Goal: Download file/media

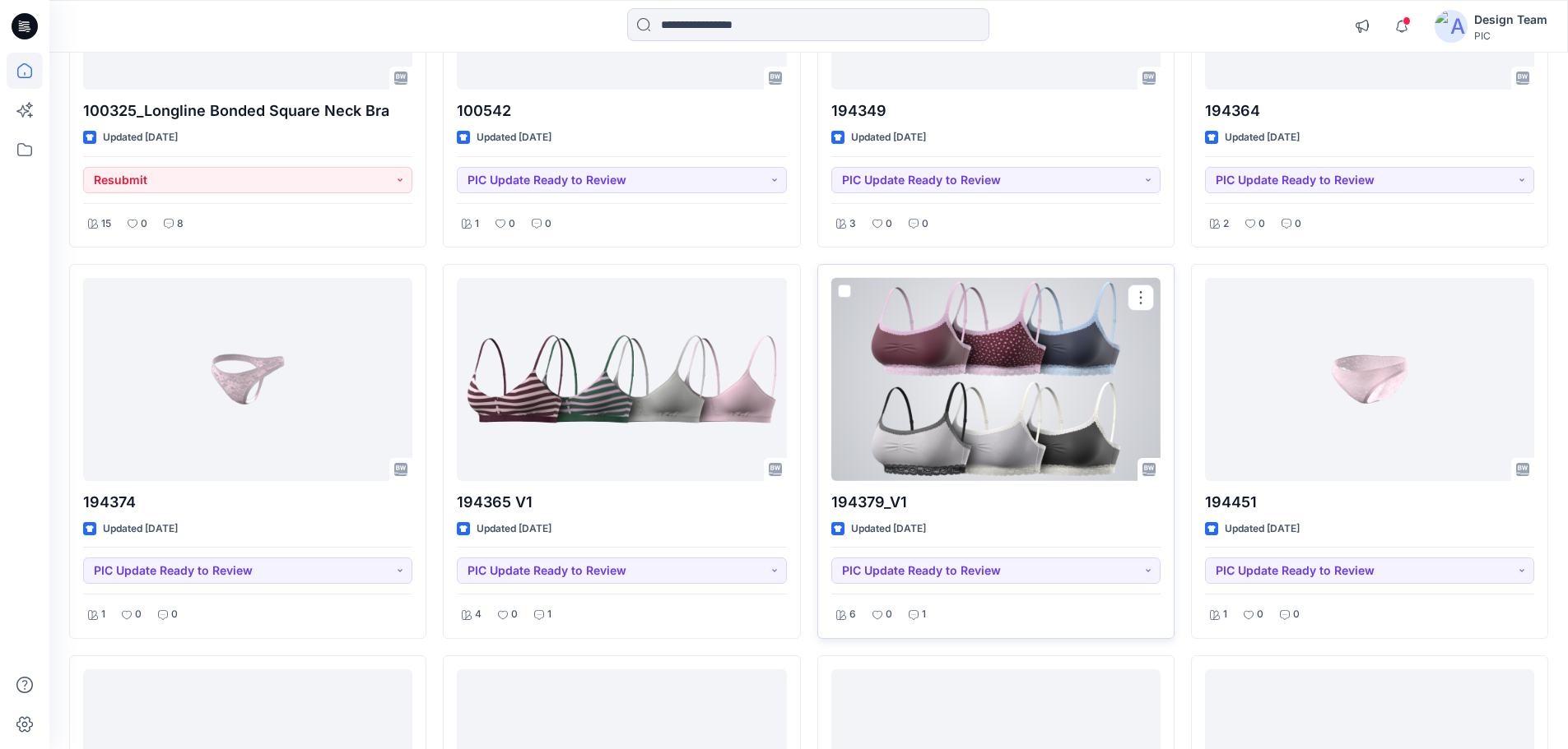
scroll to position [5475, 0]
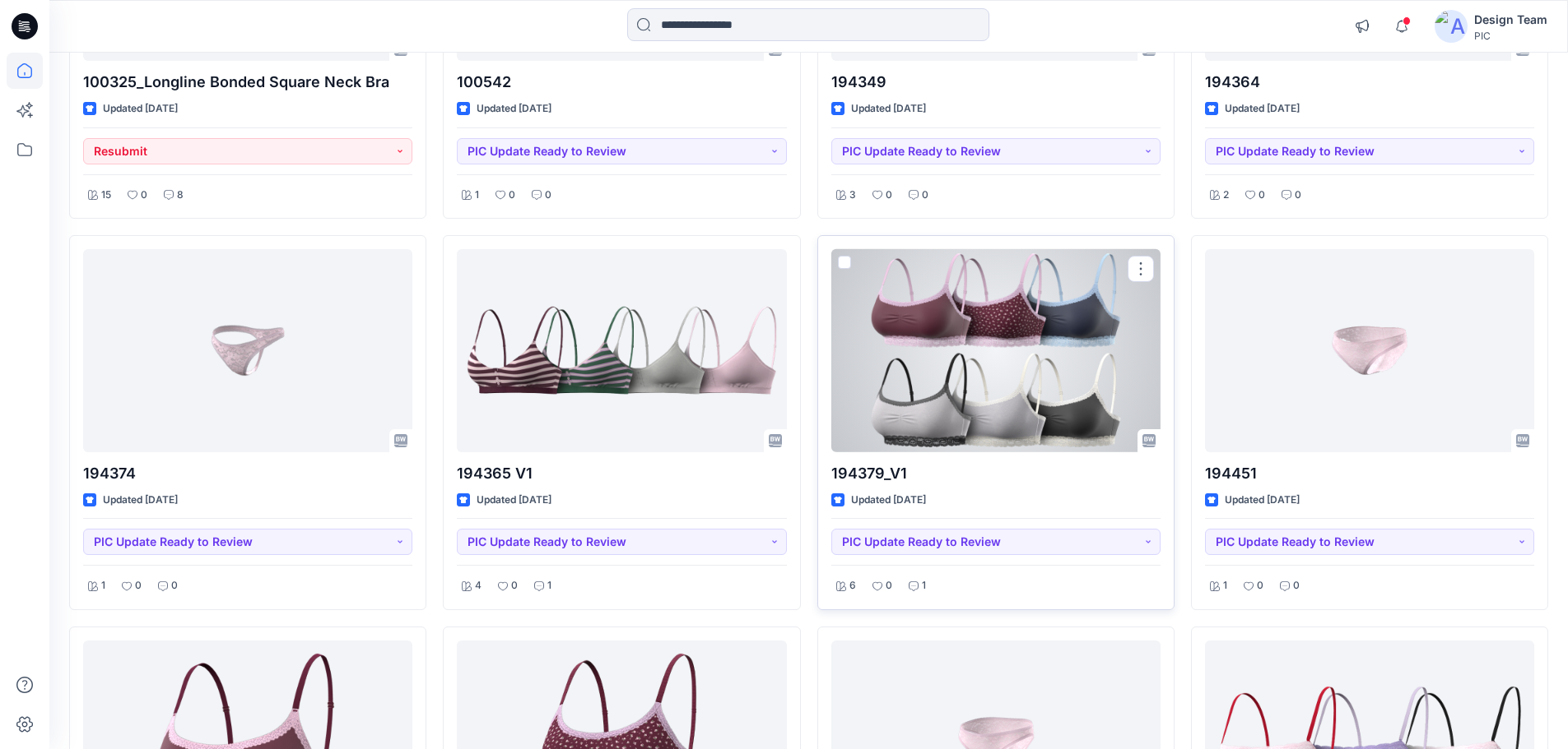
click at [984, 439] on div at bounding box center [996, 351] width 329 height 203
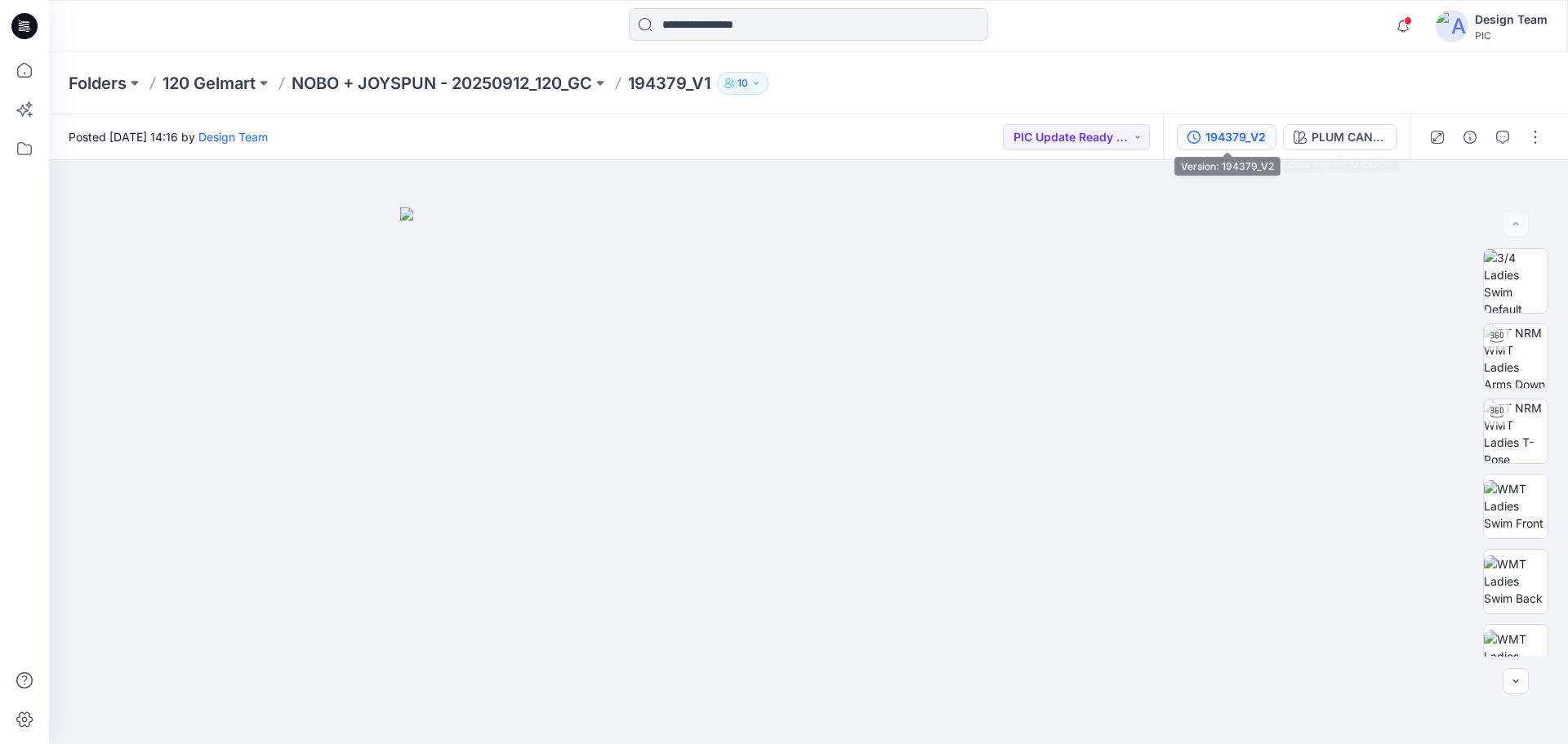
click at [1249, 145] on div "194379_V2" at bounding box center [1236, 137] width 60 height 18
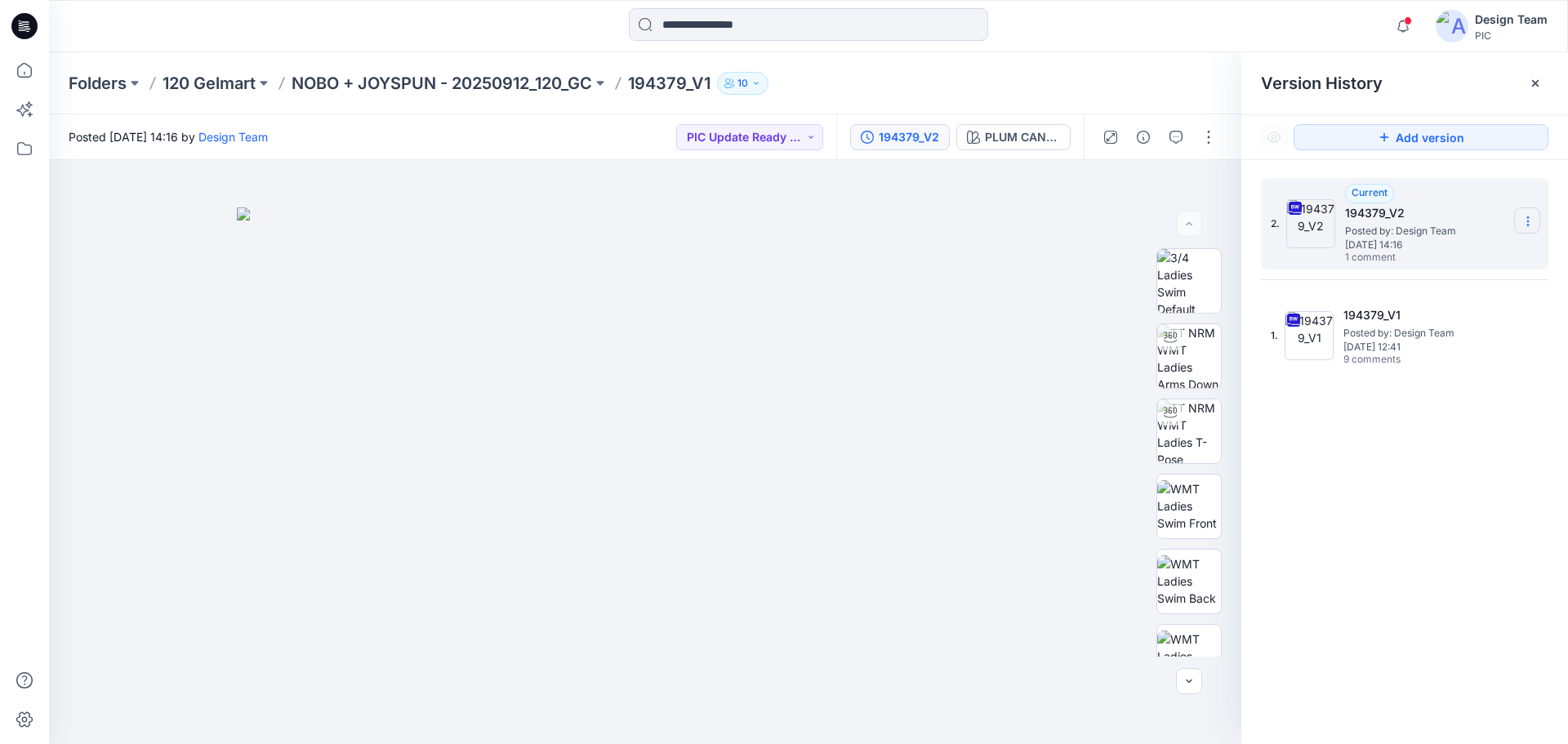
click at [1527, 224] on icon at bounding box center [1528, 222] width 13 height 13
click at [1443, 253] on span "Download Source BW File" at bounding box center [1445, 253] width 137 height 19
click at [505, 83] on p "NOBO + JOYSPUN - 20250912_120_GC" at bounding box center [441, 82] width 300 height 23
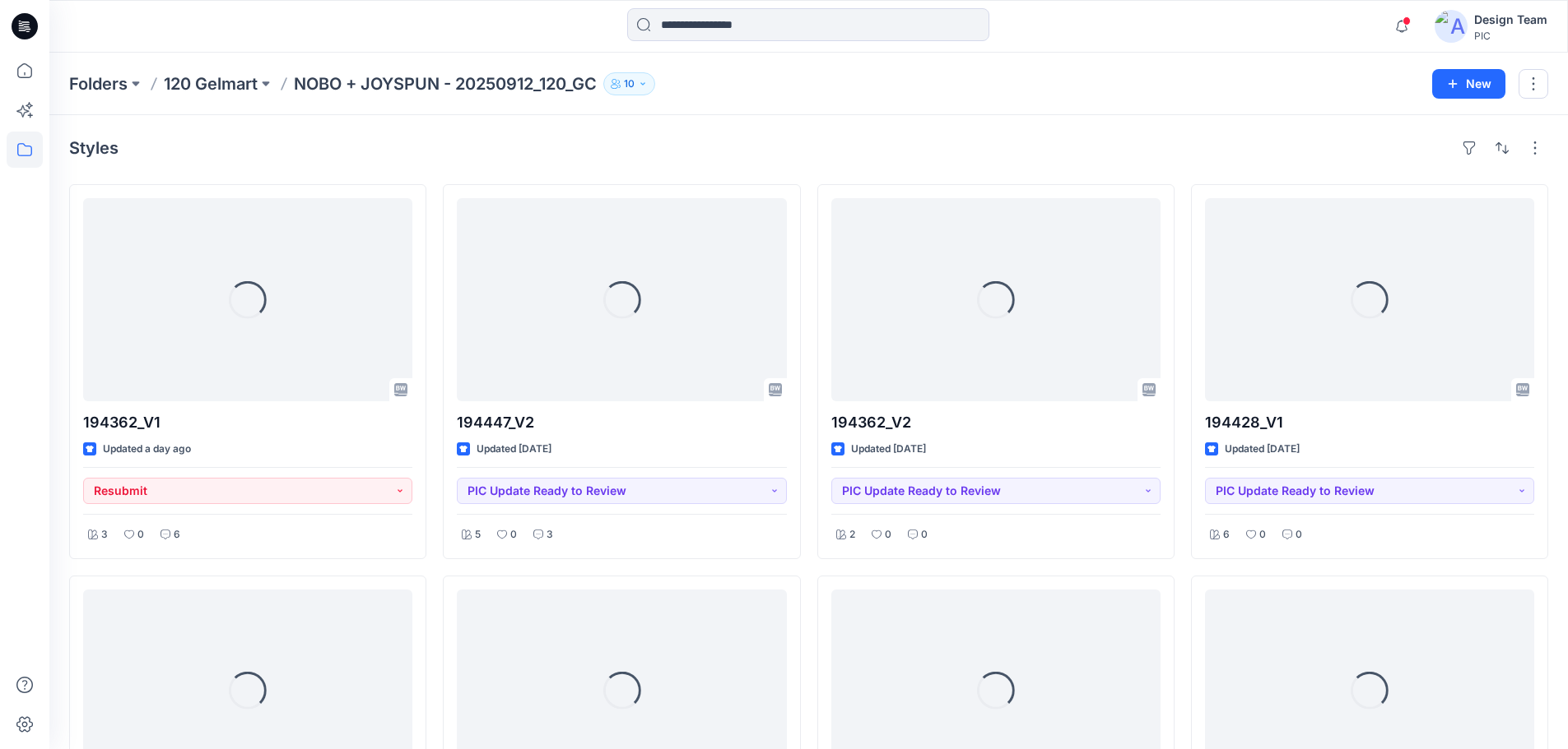
drag, startPoint x: 509, startPoint y: 84, endPoint x: 331, endPoint y: 73, distance: 178.3
click at [342, 65] on div "Folders 120 Gelmart NOBO + JOYSPUN - 20250912_120_GC 10 New" at bounding box center [808, 84] width 1518 height 63
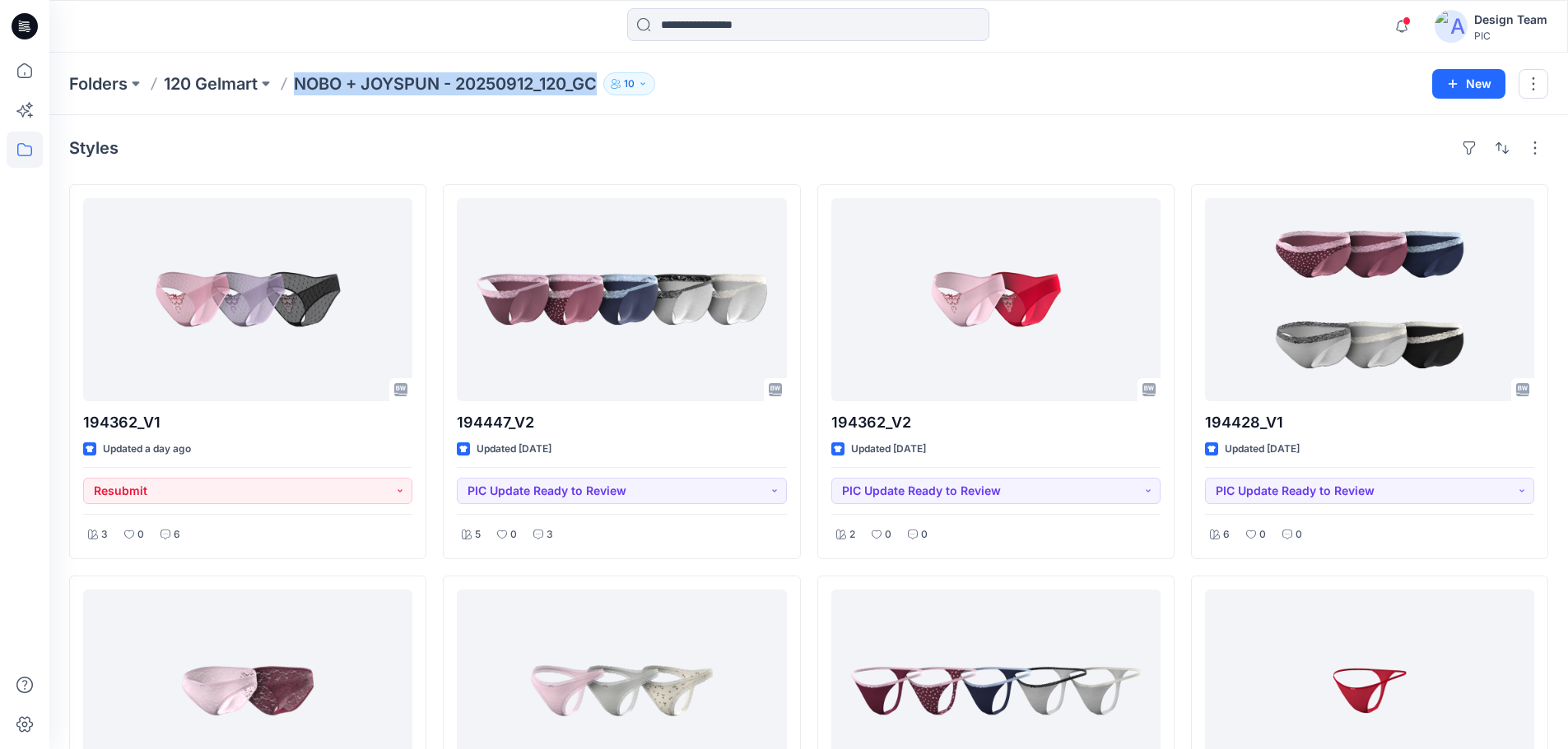
drag, startPoint x: 298, startPoint y: 79, endPoint x: 599, endPoint y: 89, distance: 301.2
click at [597, 89] on p "NOBO + JOYSPUN - 20250912_120_GC" at bounding box center [445, 83] width 303 height 23
copy p "NOBO + JOYSPUN - 20250912_120_GC"
click at [755, 12] on input at bounding box center [808, 25] width 362 height 33
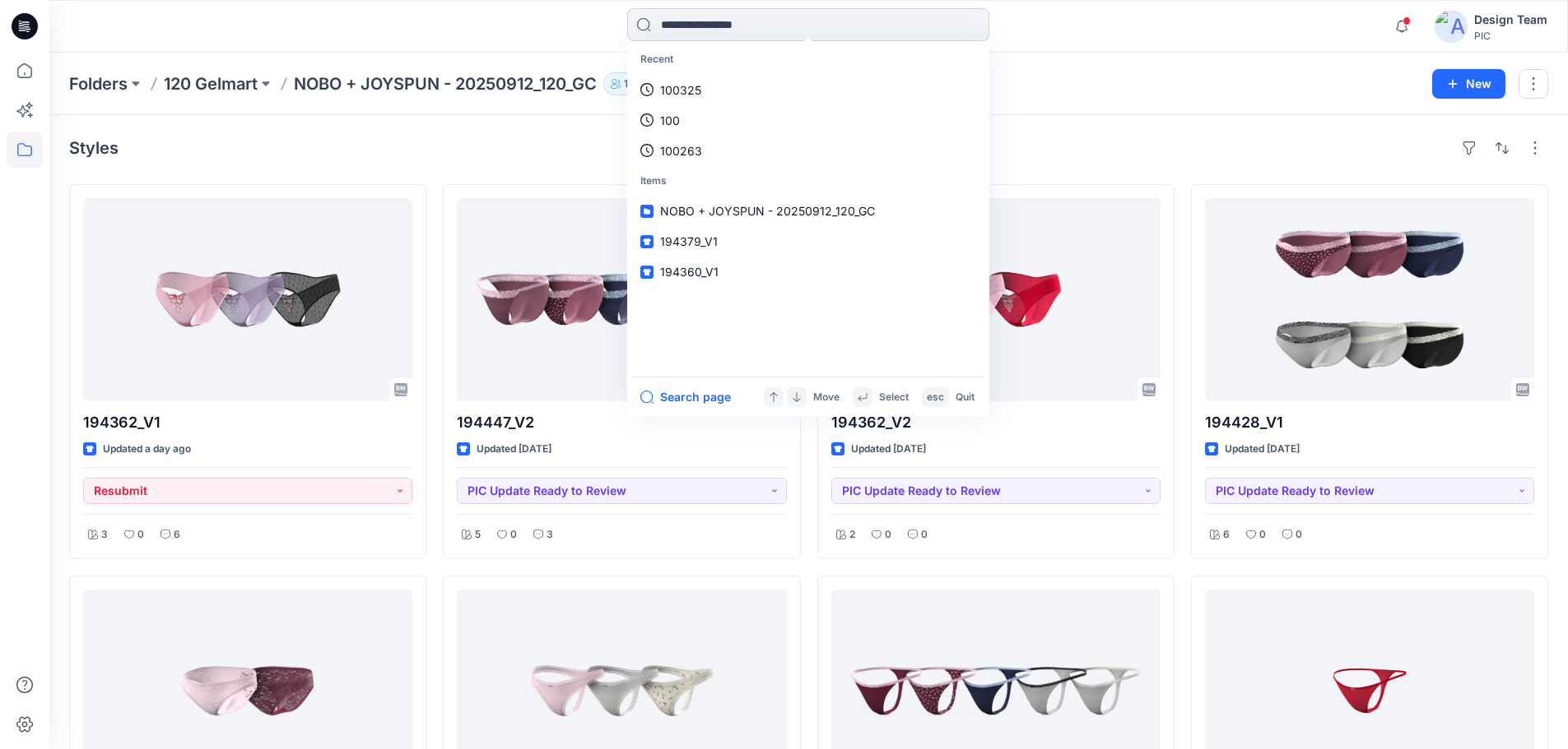
click at [797, 24] on input at bounding box center [808, 25] width 362 height 33
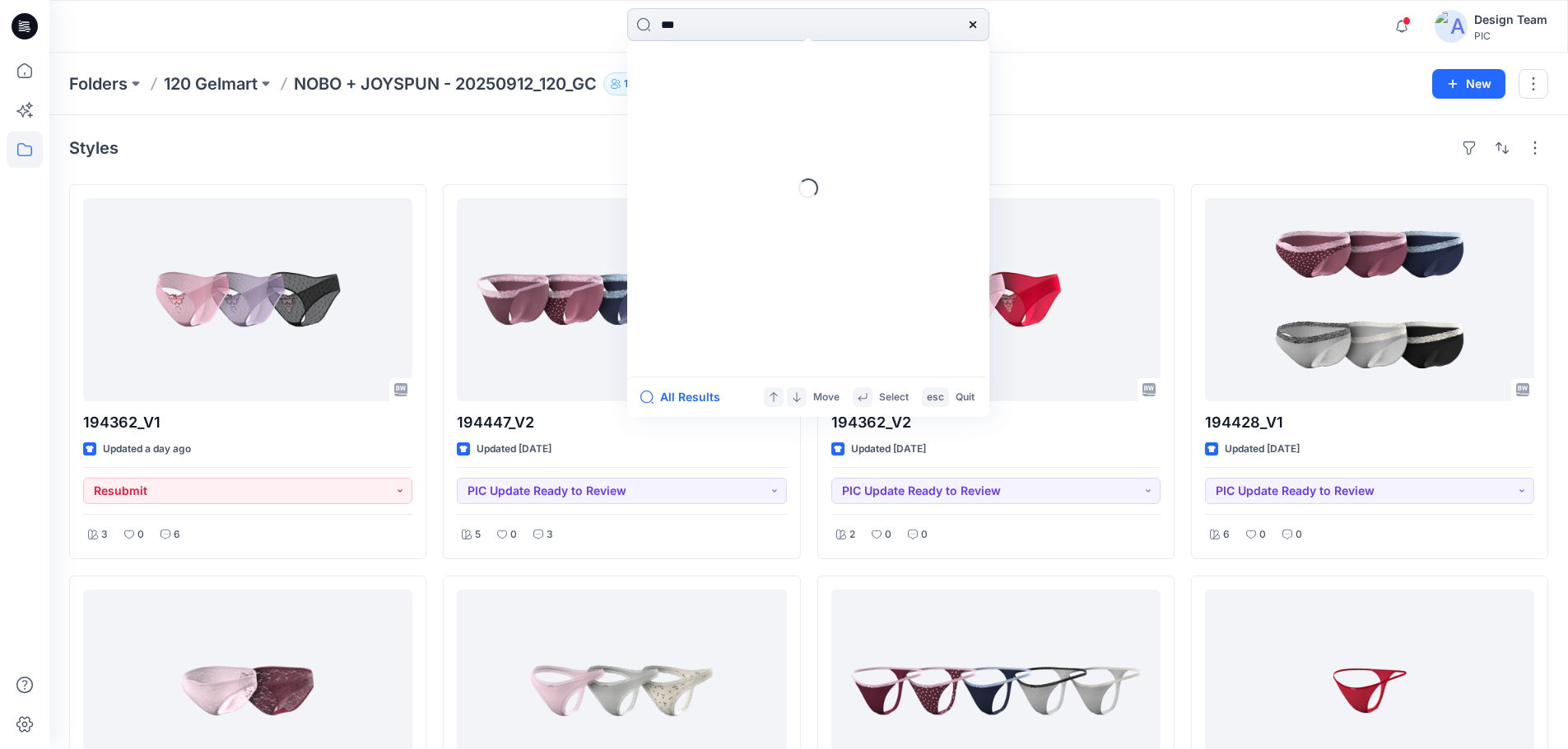
type input "***"
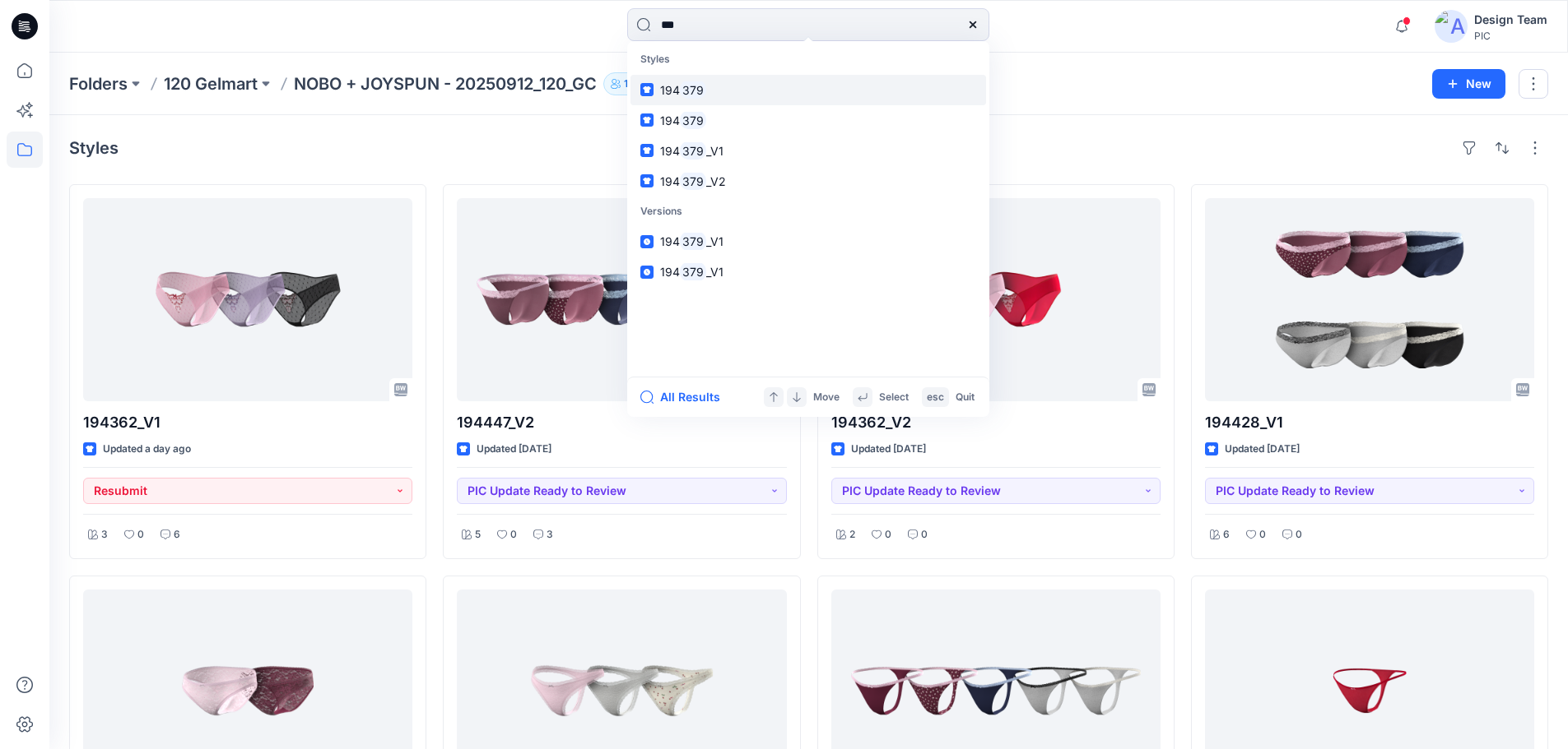
click at [710, 95] on link "194 379" at bounding box center [808, 89] width 355 height 30
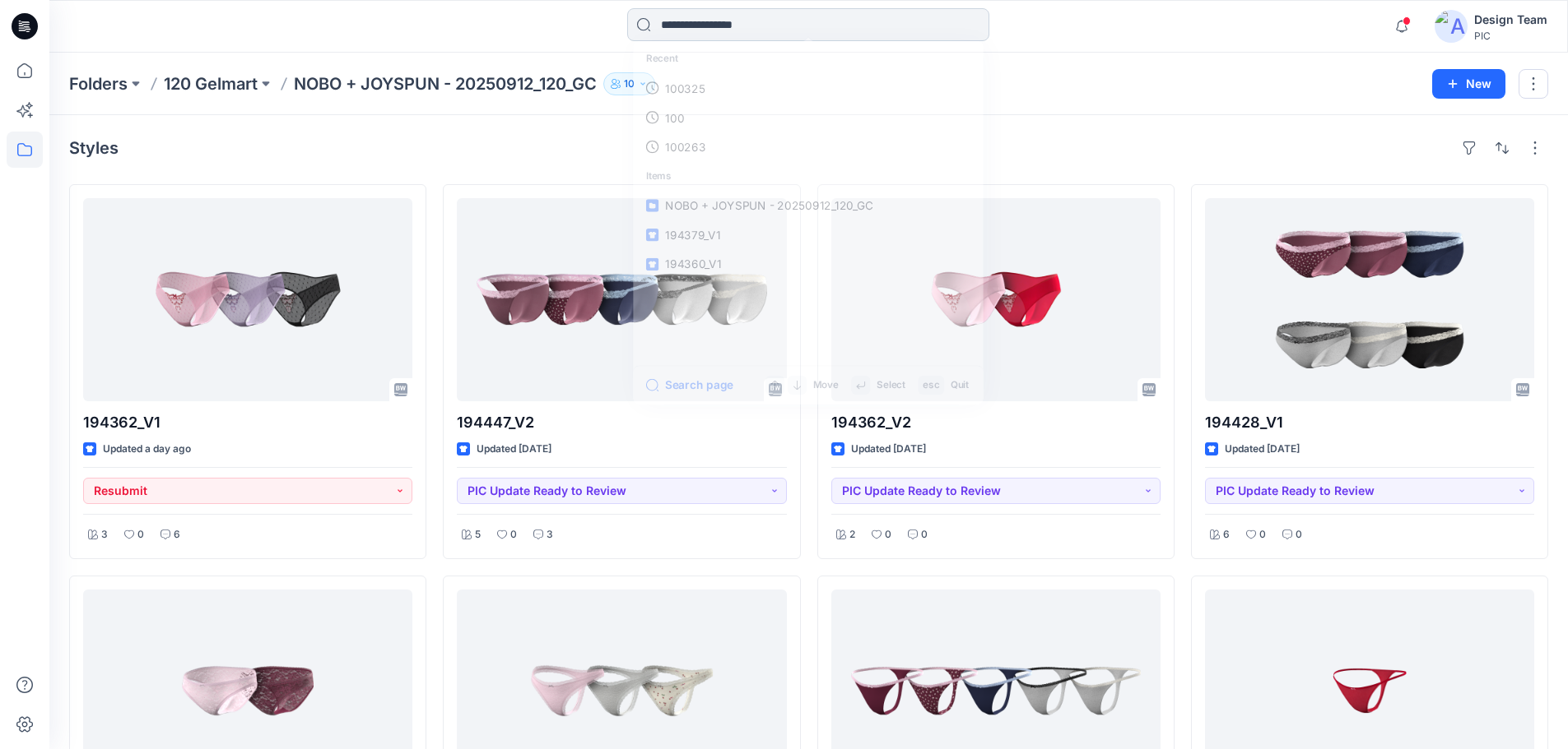
click at [671, 15] on input at bounding box center [808, 25] width 362 height 33
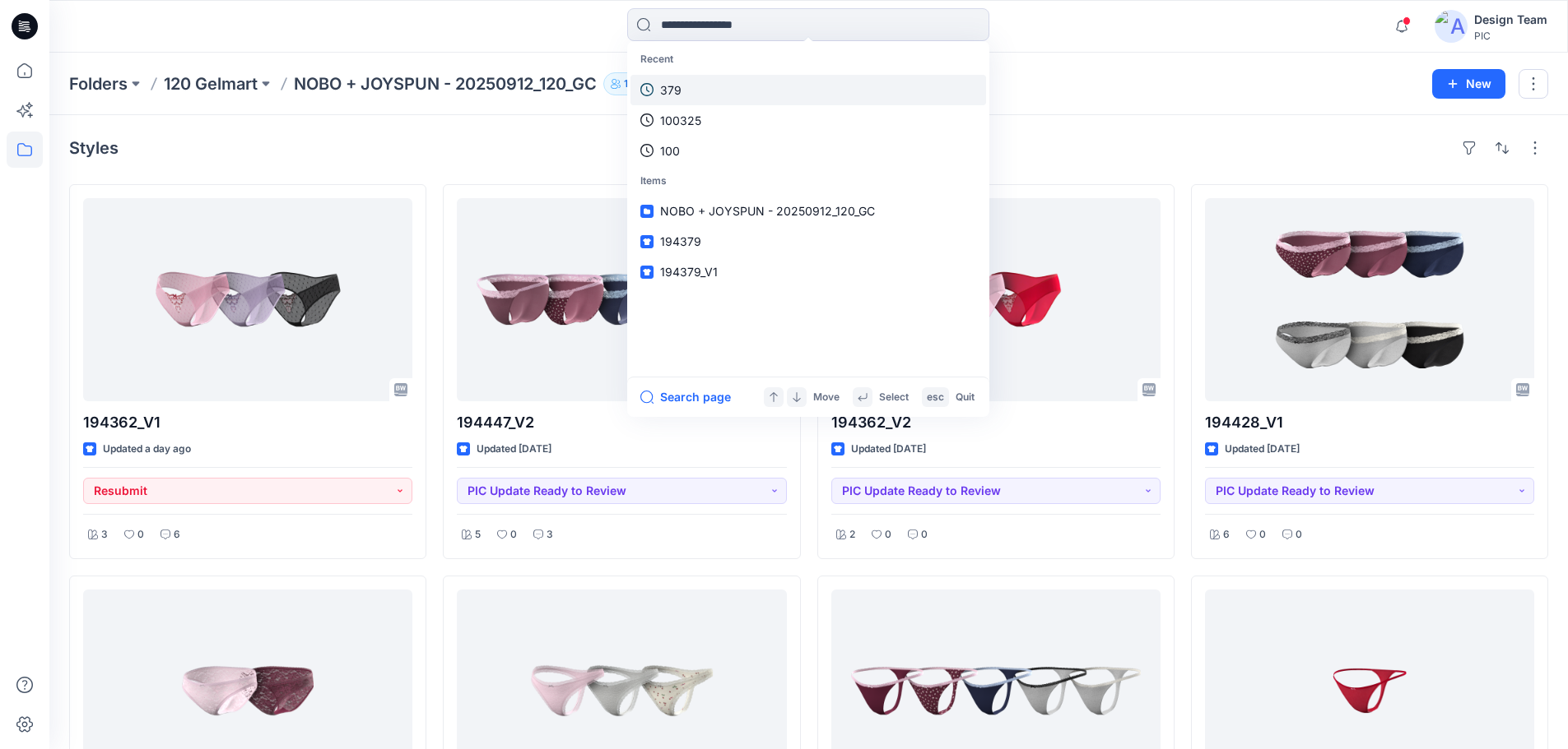
click at [702, 87] on link "379" at bounding box center [808, 89] width 355 height 30
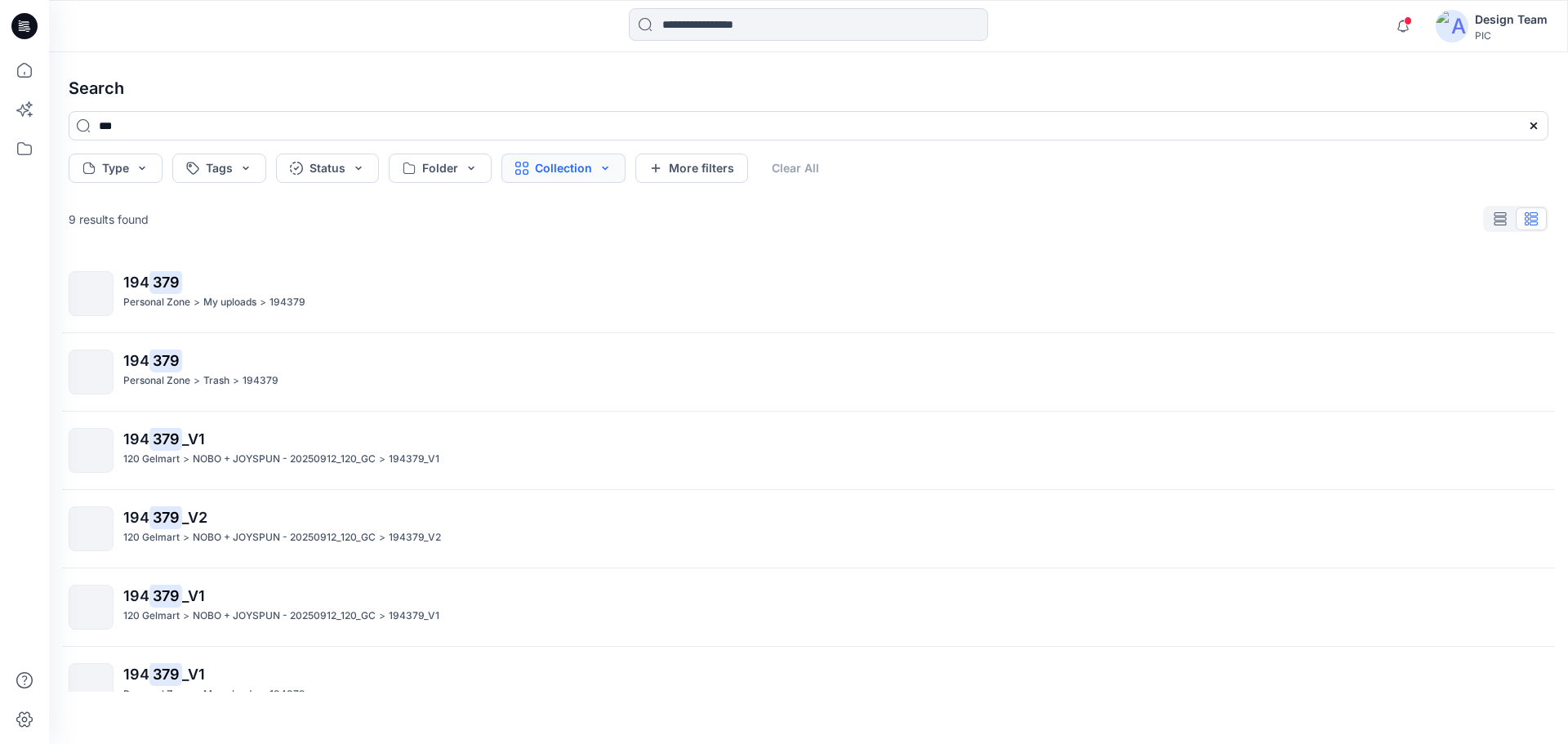
click at [604, 176] on button "Collection" at bounding box center [564, 169] width 125 height 29
click at [482, 172] on button "Folder" at bounding box center [440, 169] width 103 height 29
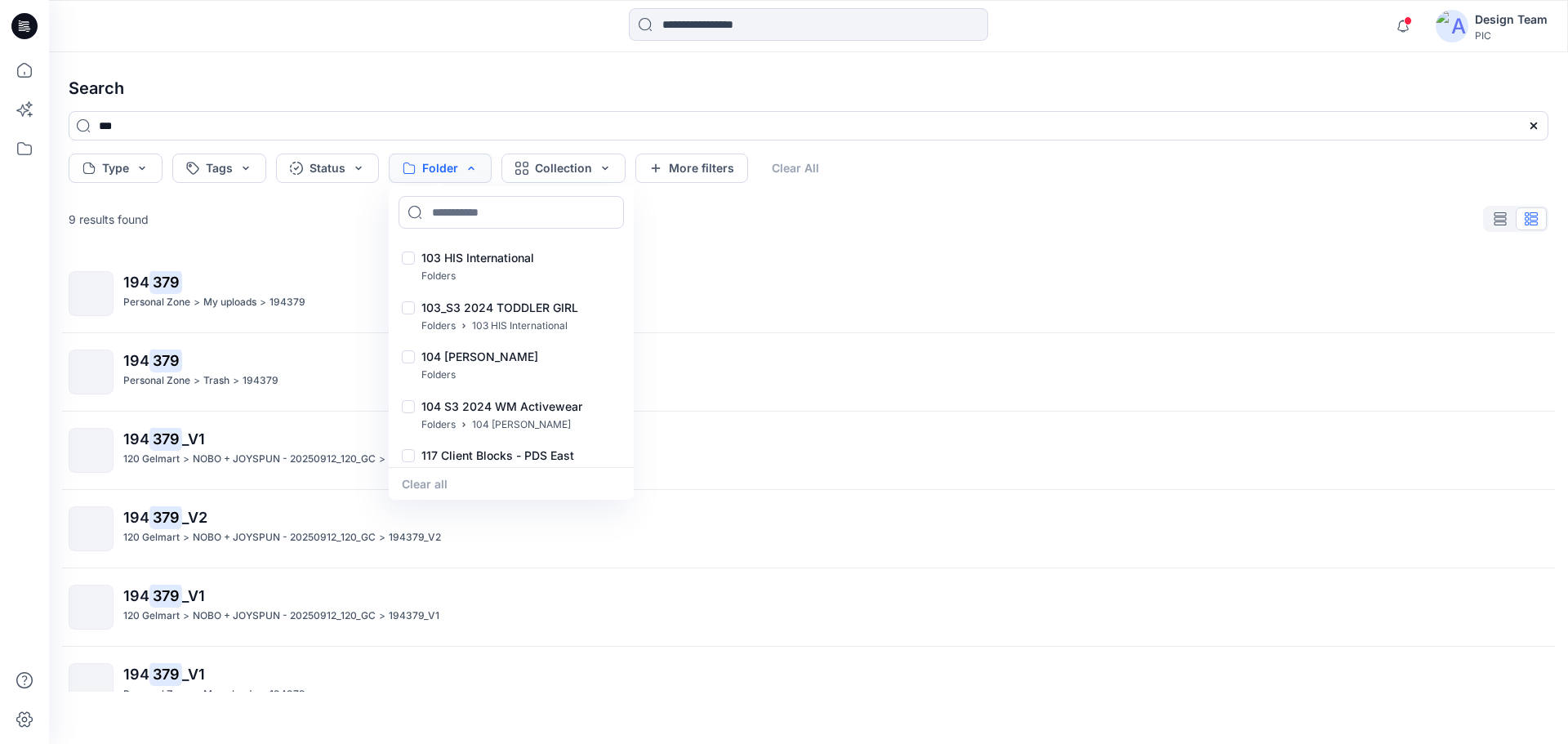
click at [482, 172] on button "Folder" at bounding box center [440, 169] width 103 height 29
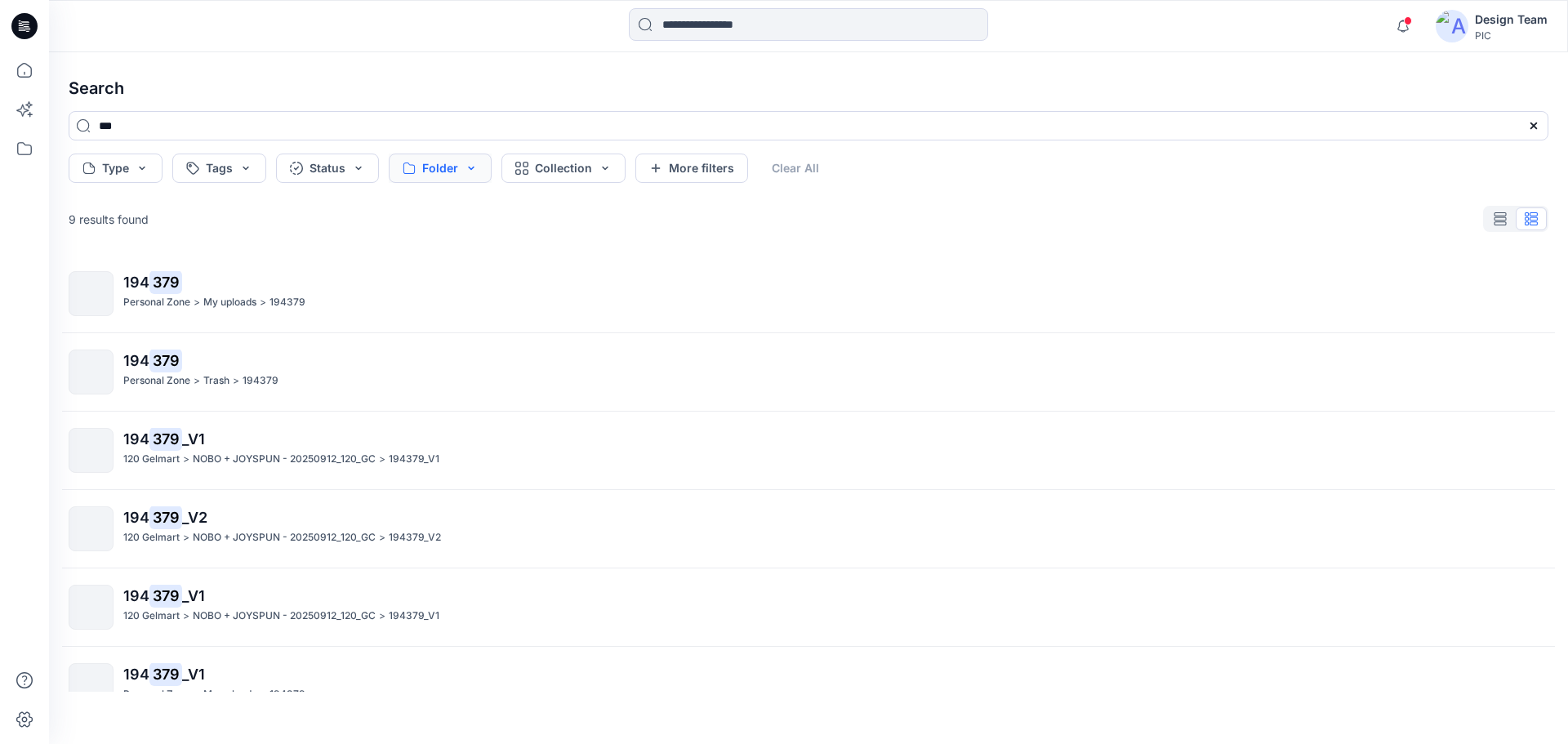
click at [470, 172] on button "Folder" at bounding box center [440, 169] width 103 height 29
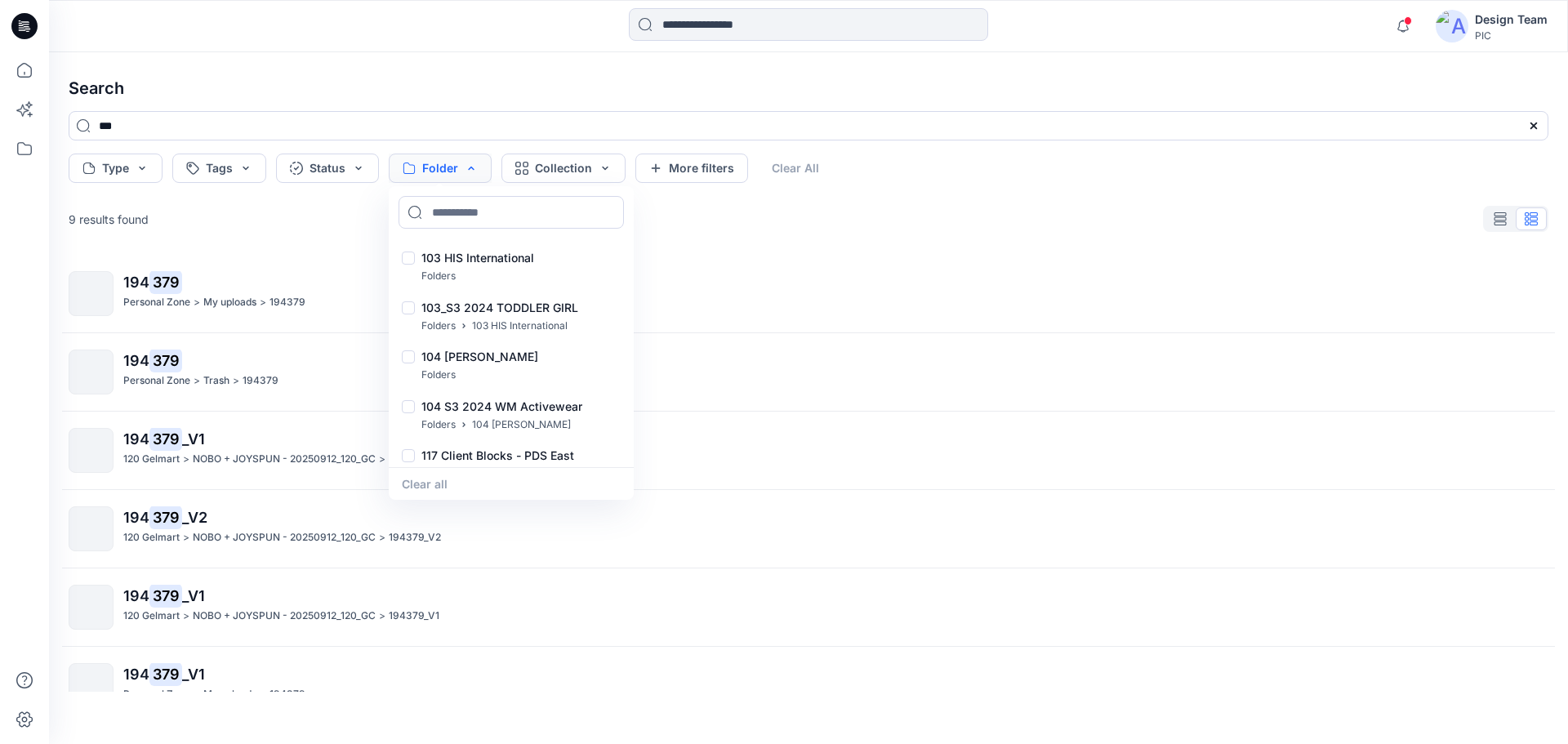
click at [470, 172] on button "Folder" at bounding box center [440, 169] width 103 height 29
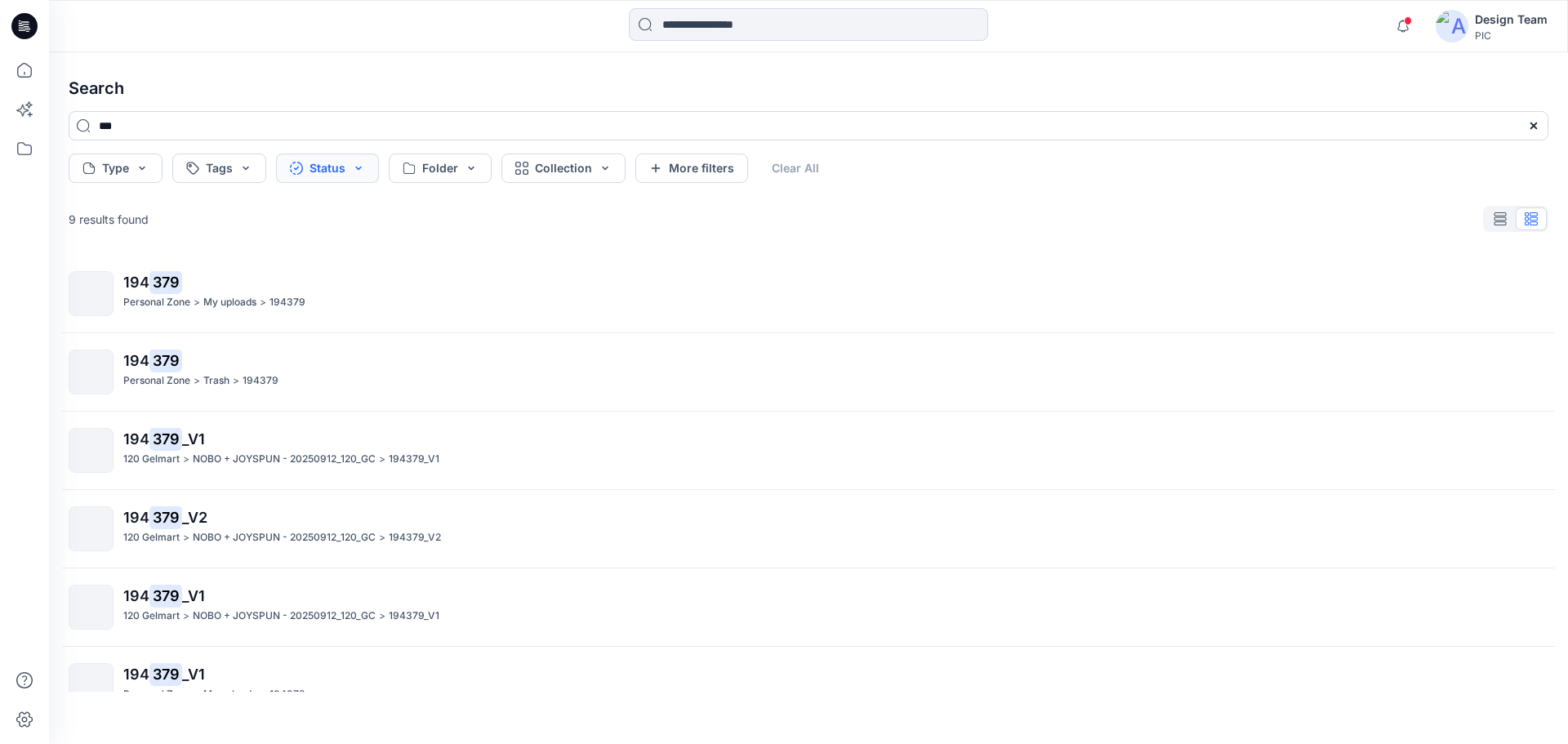
click at [354, 177] on button "Status" at bounding box center [327, 169] width 103 height 29
click at [460, 170] on button "Folder" at bounding box center [440, 169] width 103 height 29
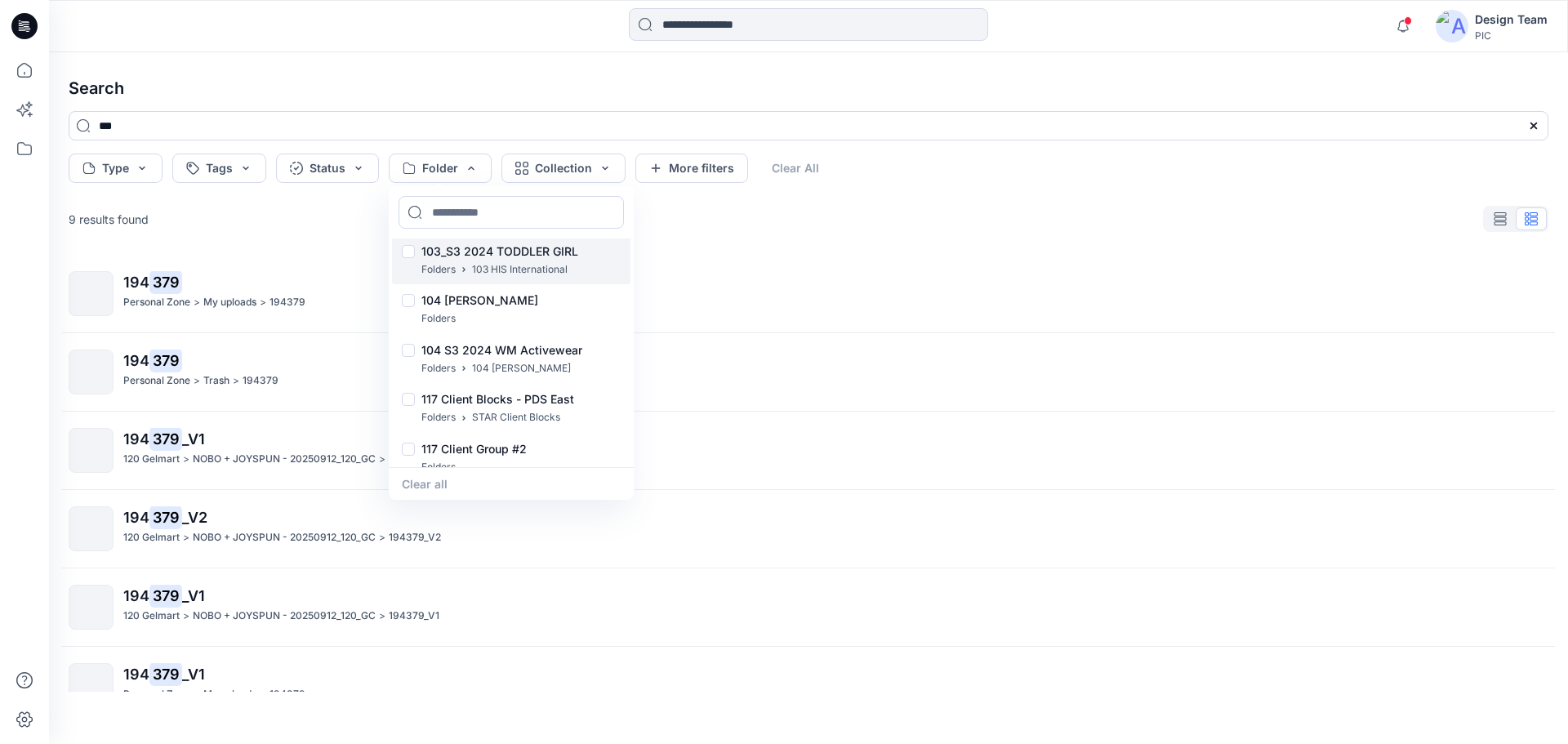
scroll to position [104, 0]
click at [478, 223] on input at bounding box center [511, 213] width 225 height 33
type input "*"
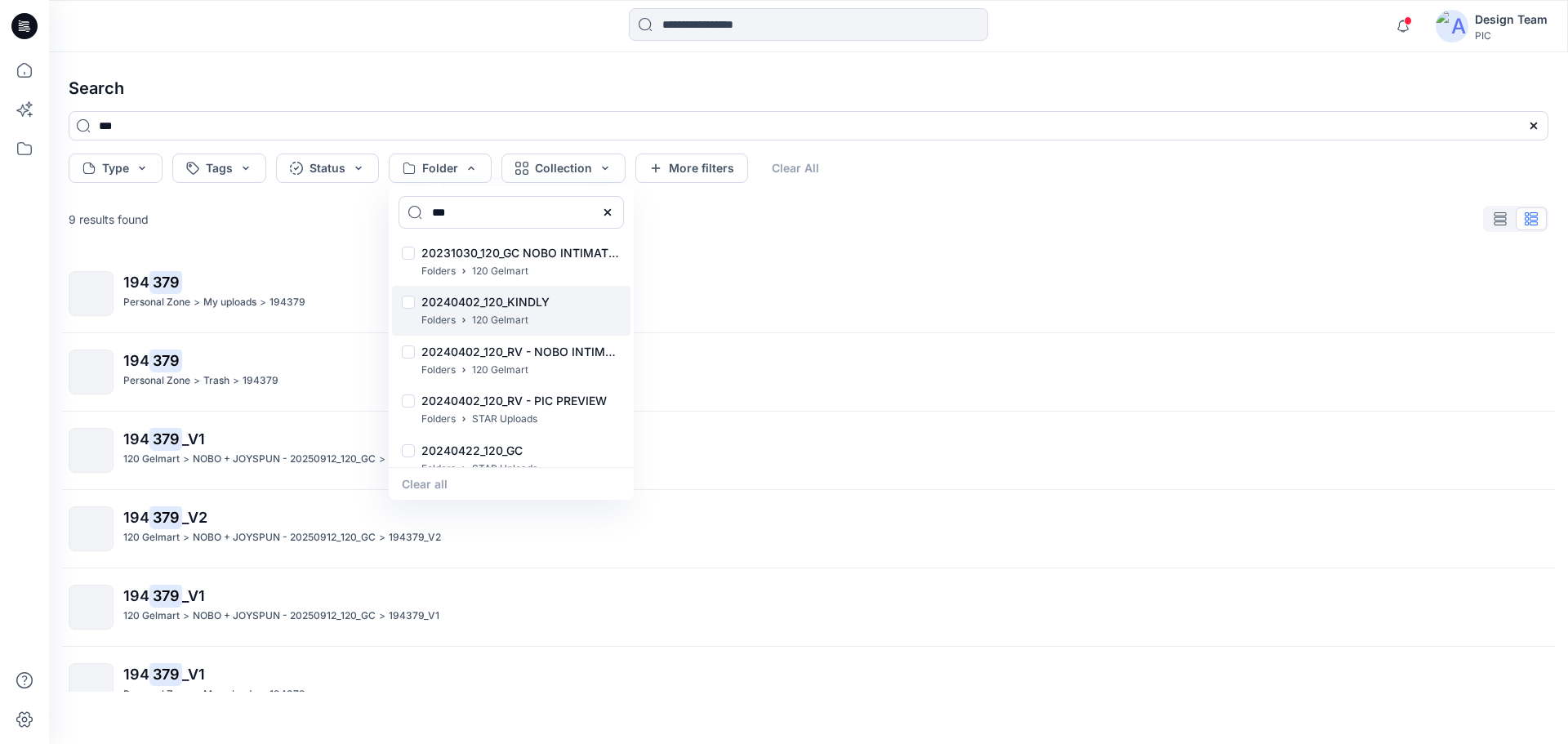
scroll to position [0, 0]
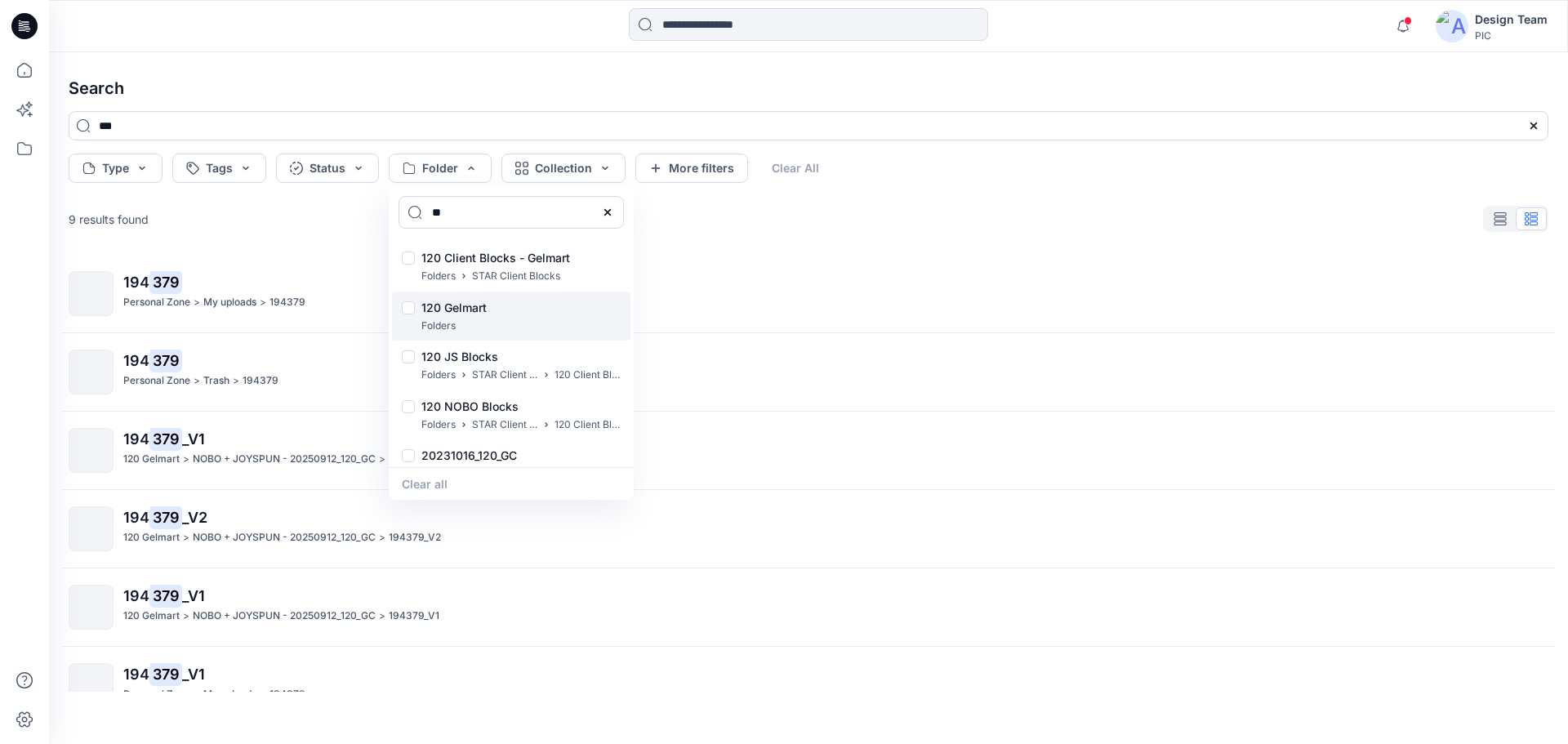
type input "*"
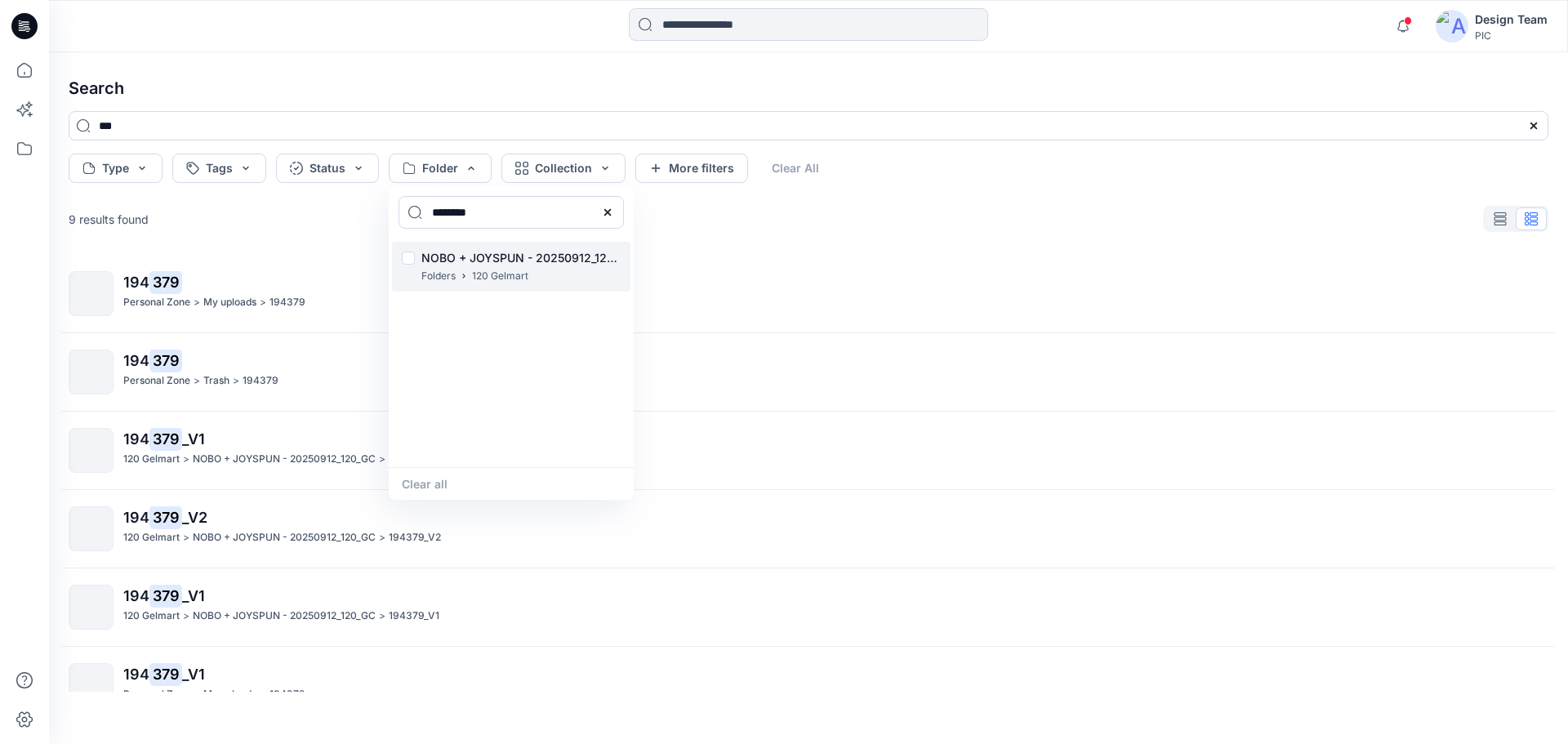
type input "********"
click at [487, 270] on p "120 Gelmart" at bounding box center [500, 276] width 57 height 17
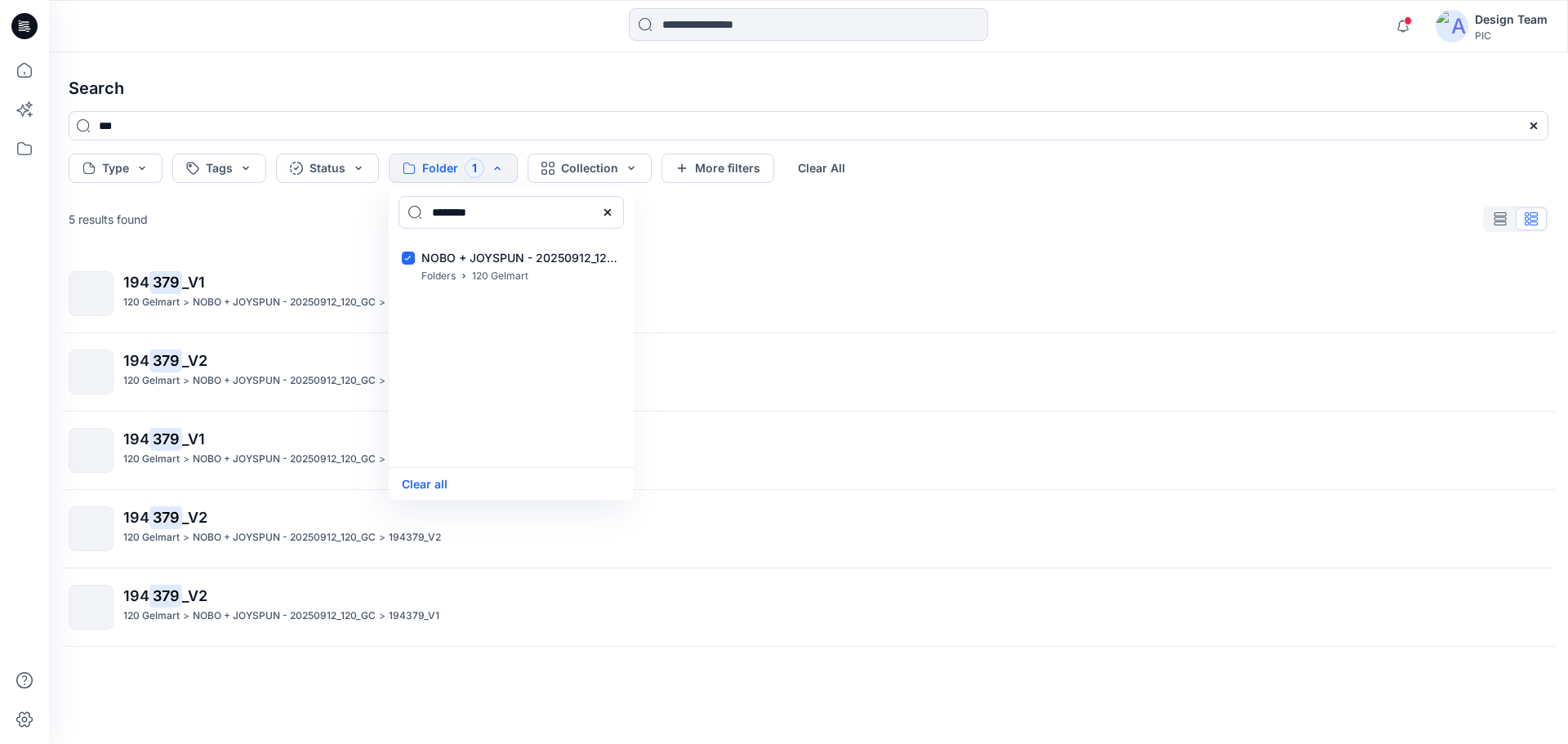
click at [276, 232] on div "5 results found" at bounding box center [809, 219] width 1506 height 33
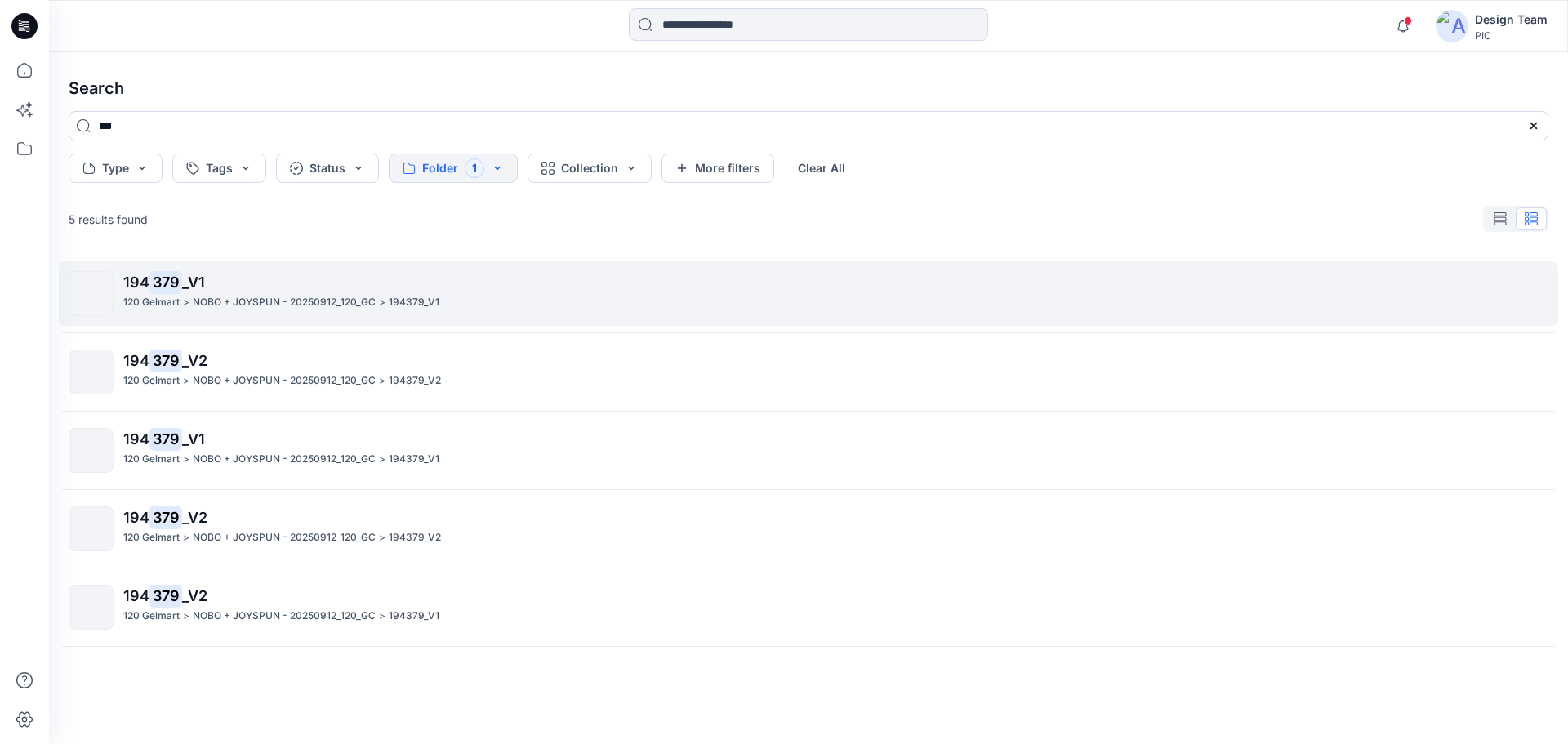
click at [178, 284] on mark "379" at bounding box center [166, 281] width 33 height 23
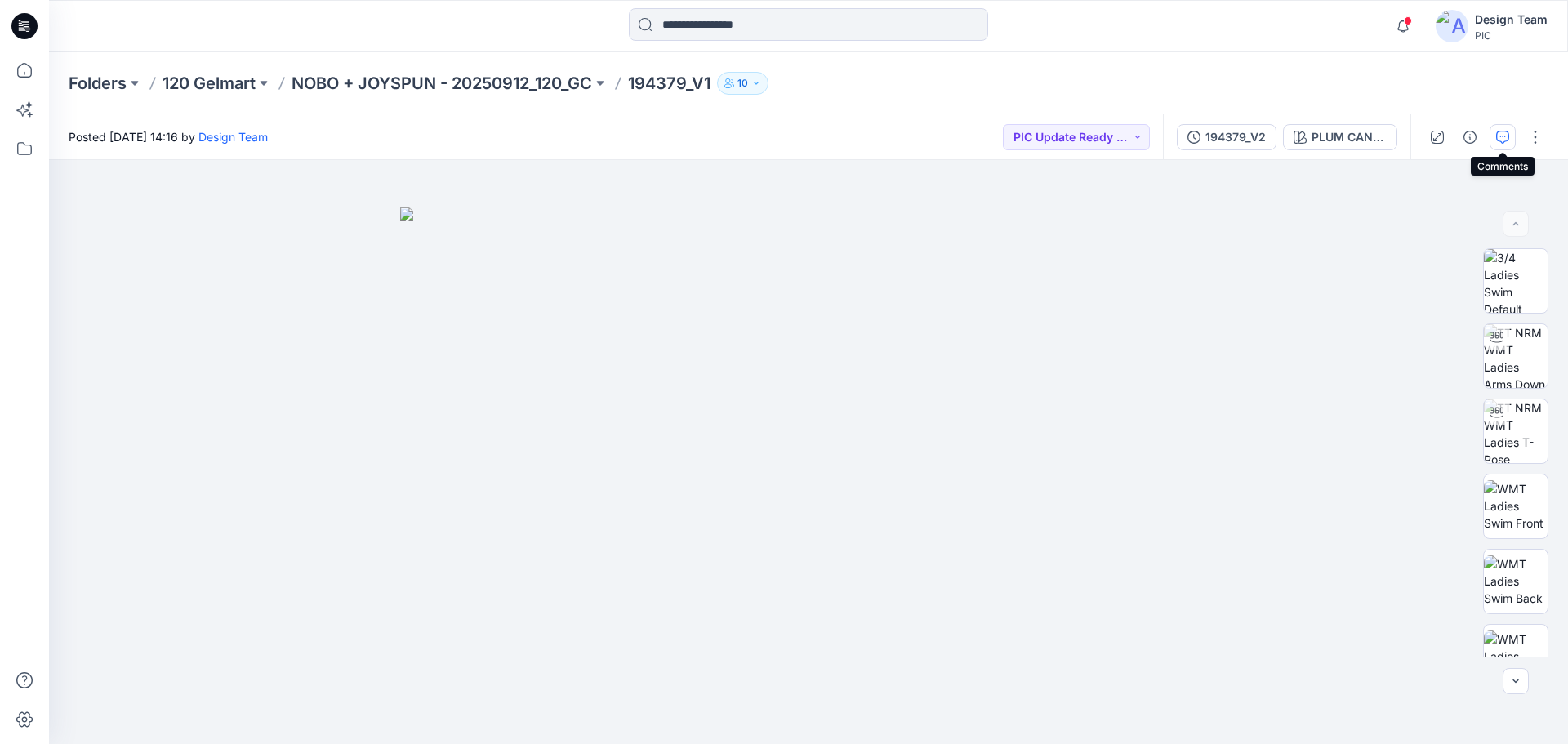
click at [1505, 126] on button "button" at bounding box center [1503, 137] width 27 height 27
